Goal: Transaction & Acquisition: Purchase product/service

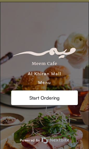
click at [54, 87] on div "Al Khiran Mall Menu Start Ordering" at bounding box center [44, 76] width 67 height 60
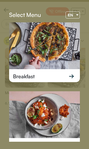
scroll to position [2, 0]
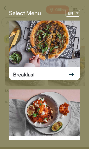
click at [69, 16] on div "EN" at bounding box center [70, 13] width 9 height 7
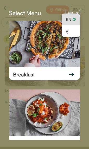
click at [80, 12] on div at bounding box center [44, 74] width 89 height 149
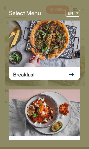
click at [75, 15] on div at bounding box center [77, 13] width 5 height 7
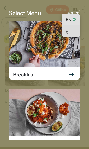
click at [74, 31] on div "ع" at bounding box center [71, 31] width 10 height 12
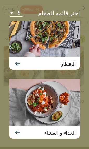
click at [85, 26] on div "اختر قائمة الطعام ع الإفطار الغداء و العشاء" at bounding box center [44, 74] width 89 height 149
click at [57, 68] on div "الإفطار" at bounding box center [44, 64] width 71 height 14
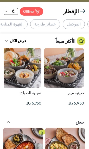
scroll to position [0, -253]
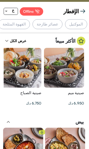
click at [63, 23] on div "عصائر طازجة" at bounding box center [48, 24] width 30 height 10
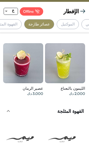
scroll to position [0, 0]
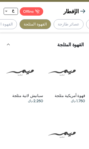
click at [17, 21] on div "القهوة المختصة" at bounding box center [1, 24] width 34 height 10
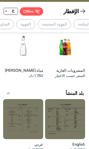
click at [14, 23] on div "الشاي" at bounding box center [5, 24] width 19 height 10
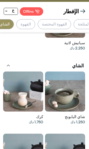
click at [35, 25] on div "القهوة" at bounding box center [25, 24] width 19 height 10
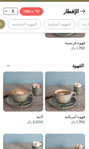
click at [41, 23] on div "القهوة المختصة" at bounding box center [25, 24] width 34 height 10
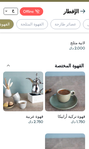
click at [48, 26] on div "القهوة المثلجة" at bounding box center [32, 24] width 32 height 10
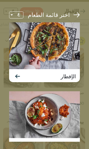
click at [62, 106] on img at bounding box center [44, 115] width 71 height 47
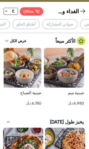
click at [40, 26] on div "أطباق الحلو" at bounding box center [26, 24] width 27 height 10
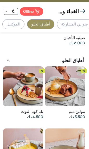
click at [65, 67] on div at bounding box center [65, 87] width 40 height 40
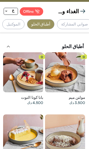
click at [58, 115] on div at bounding box center [65, 135] width 40 height 40
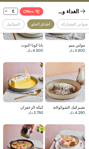
click at [77, 73] on div at bounding box center [65, 82] width 40 height 40
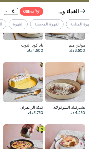
click at [27, 25] on div "القهوة" at bounding box center [18, 24] width 19 height 10
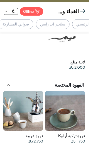
click at [62, 17] on app-top-buttons "الغداء و العشاء Offline ع" at bounding box center [44, 12] width 89 height 16
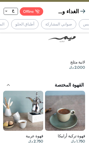
click at [39, 24] on div "أطباق الحلو" at bounding box center [24, 24] width 27 height 10
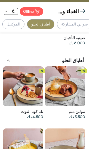
click at [84, 67] on div at bounding box center [65, 87] width 40 height 40
